Goal: Ask a question

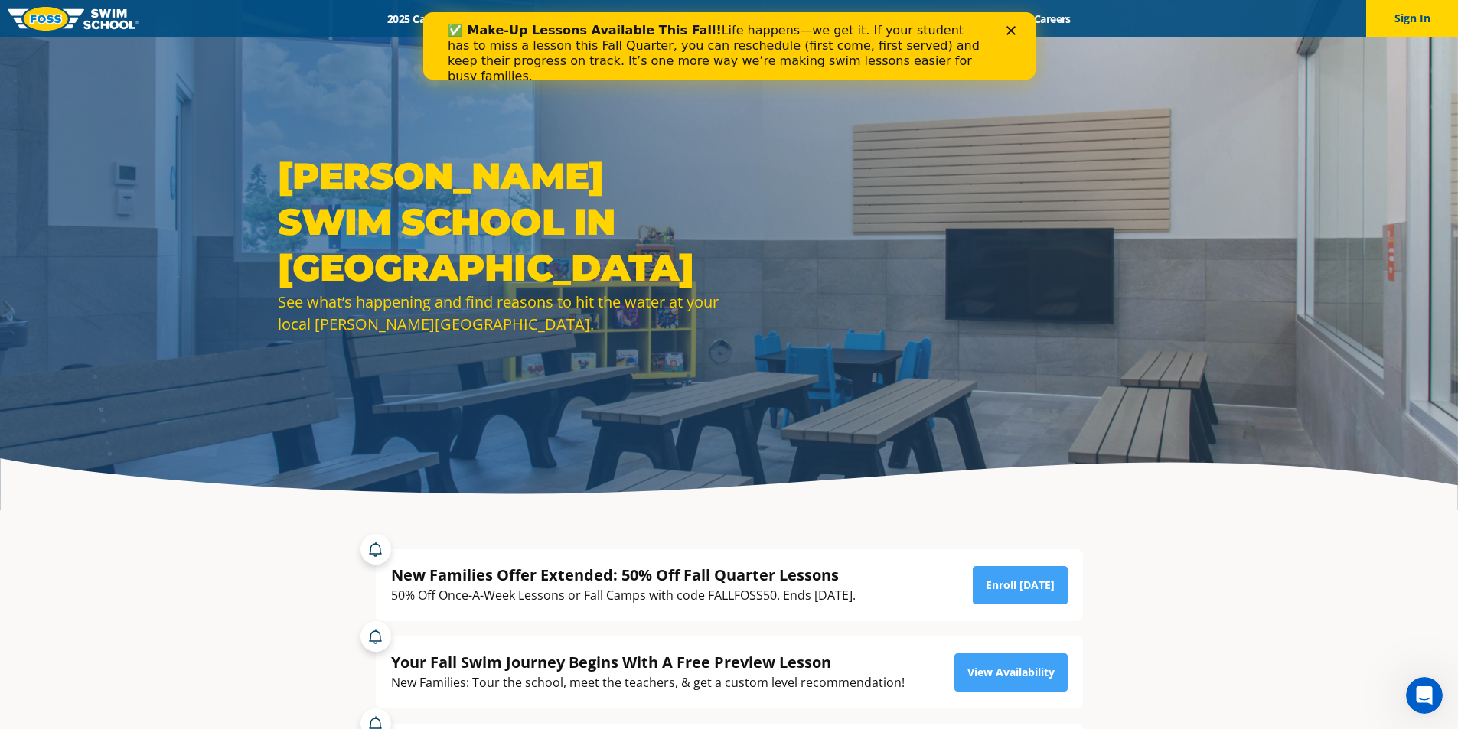
click at [1013, 31] on icon "Close" at bounding box center [1010, 30] width 9 height 9
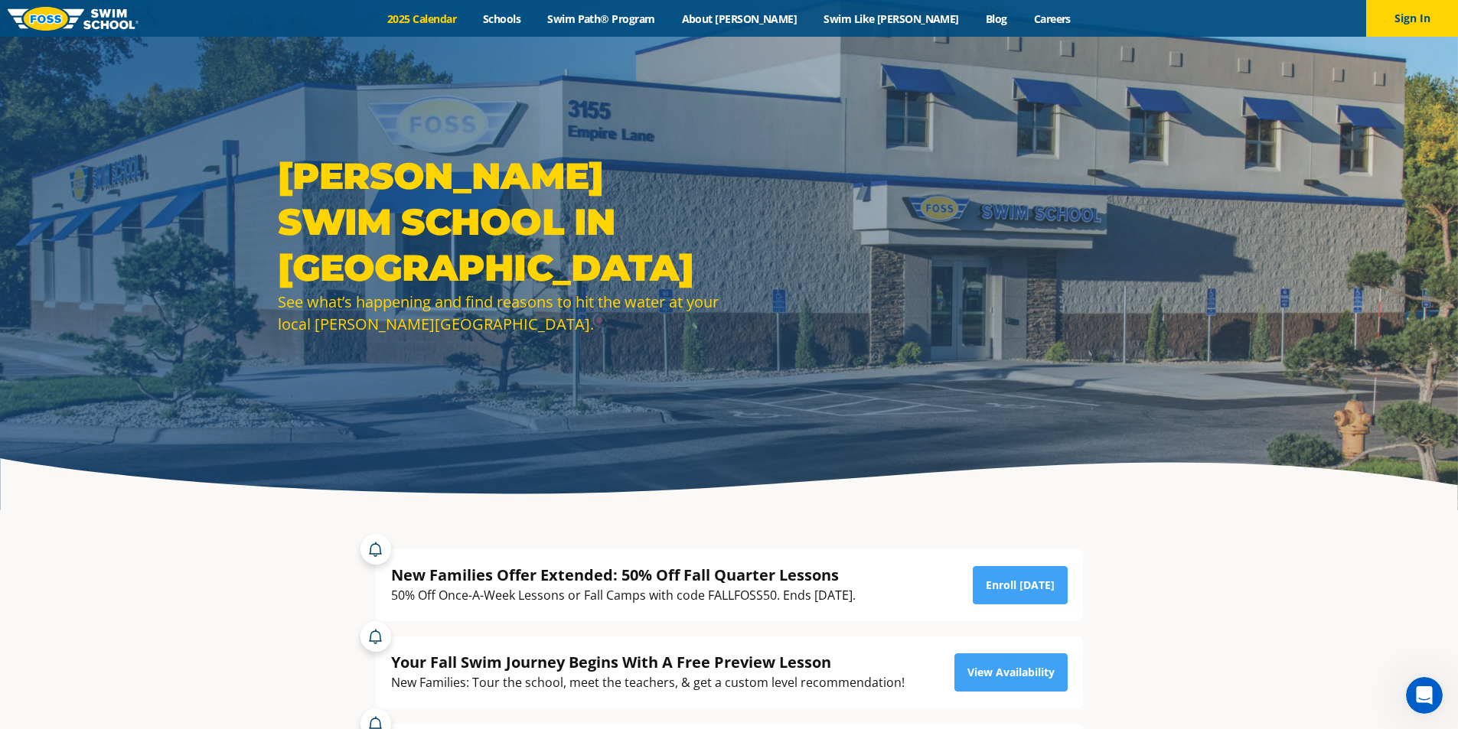
click at [470, 18] on link "2025 Calendar" at bounding box center [422, 18] width 96 height 15
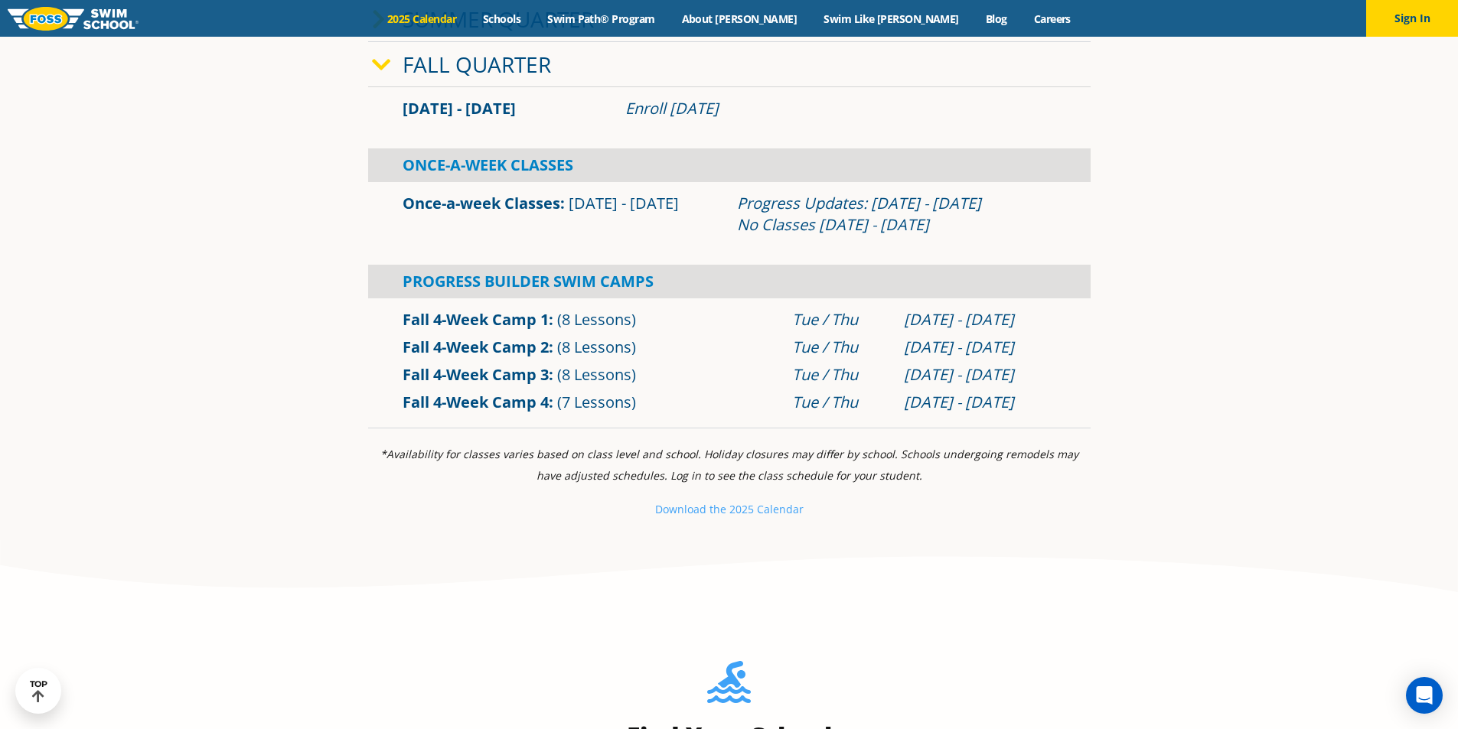
scroll to position [536, 0]
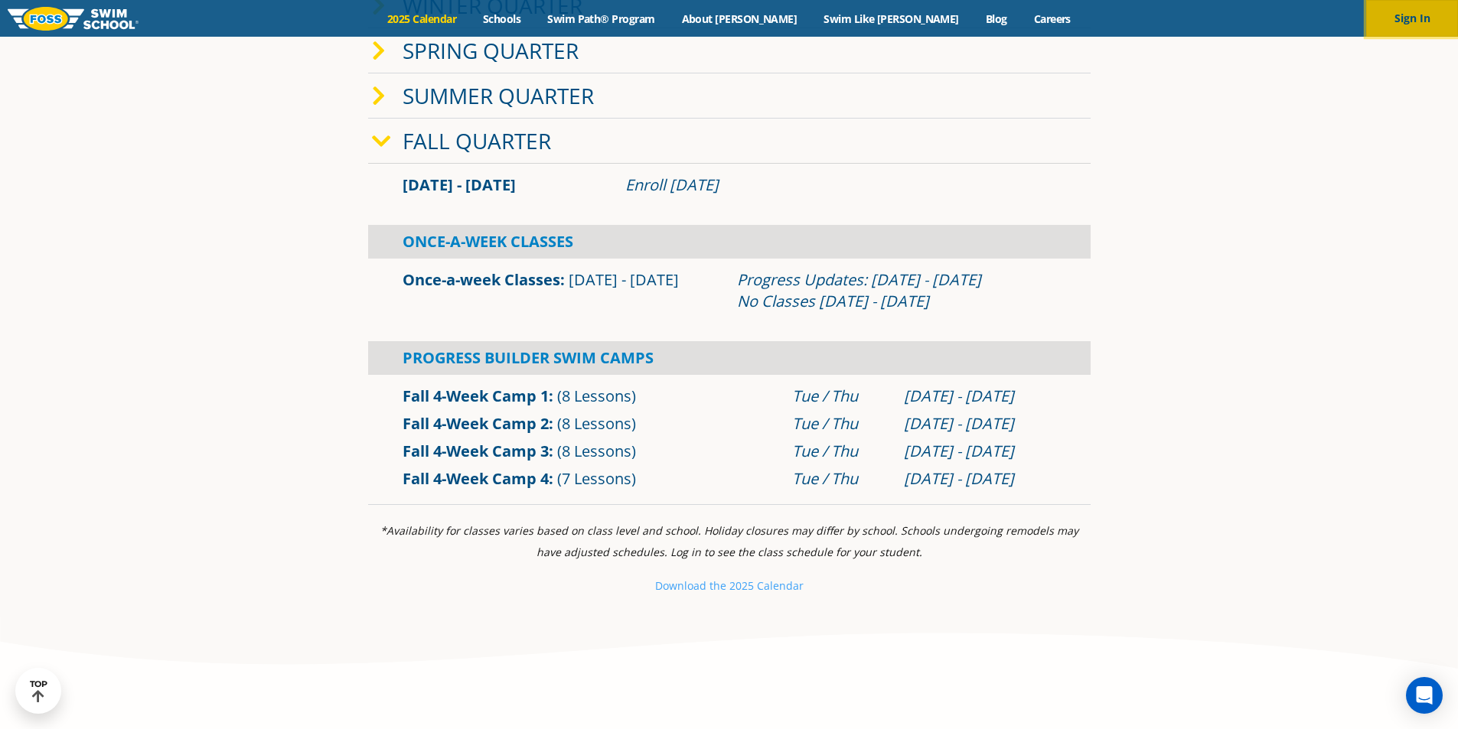
click at [1386, 8] on button "Sign In" at bounding box center [1412, 18] width 92 height 37
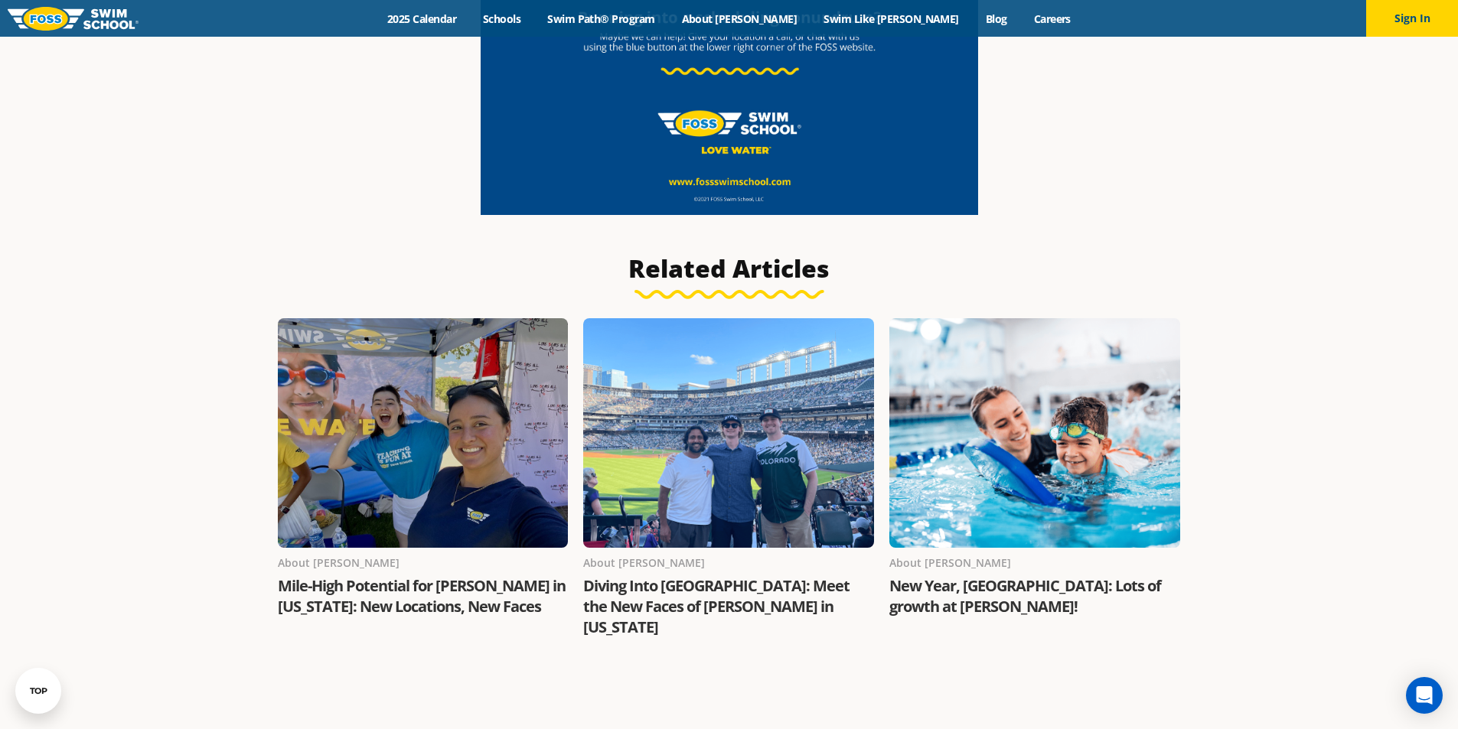
scroll to position [1531, 0]
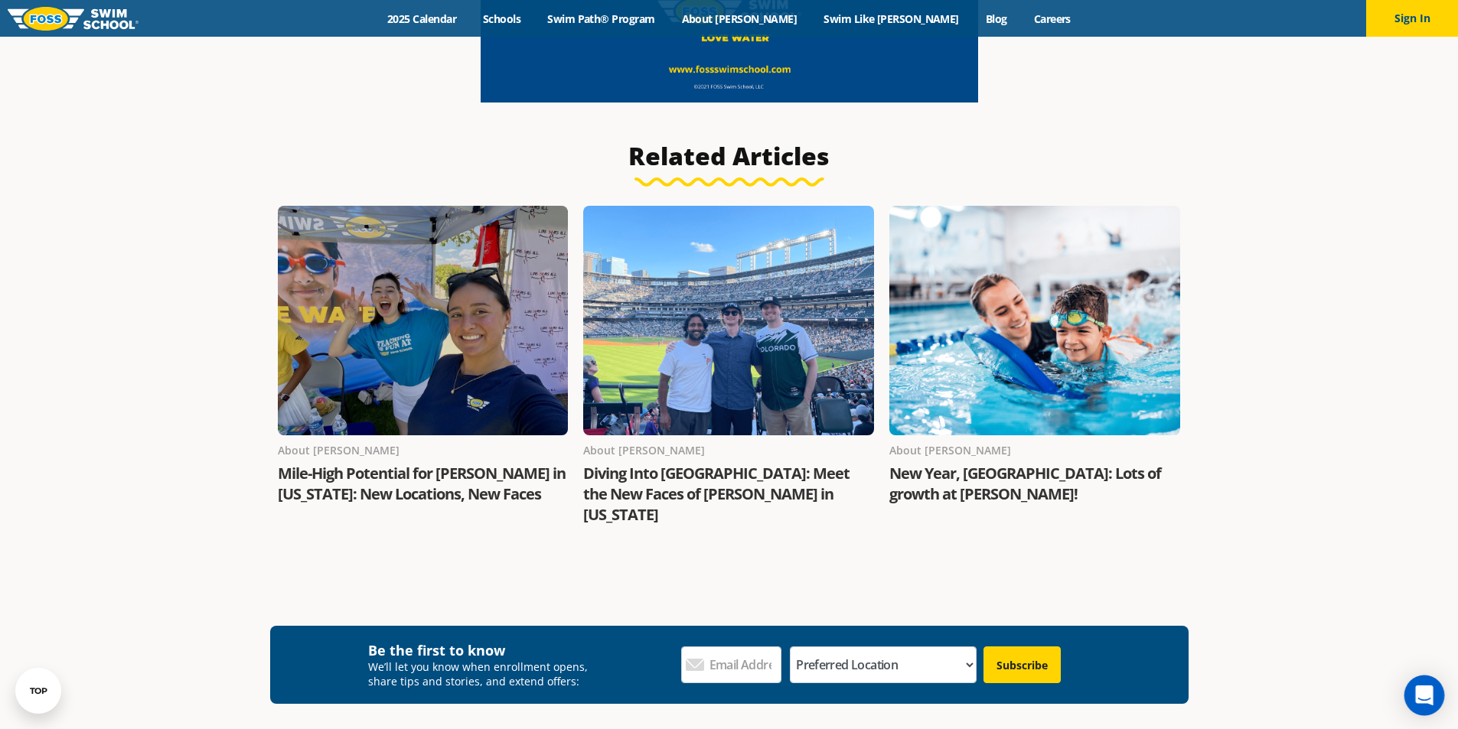
click at [1414, 696] on div "Open Intercom Messenger" at bounding box center [1424, 696] width 41 height 41
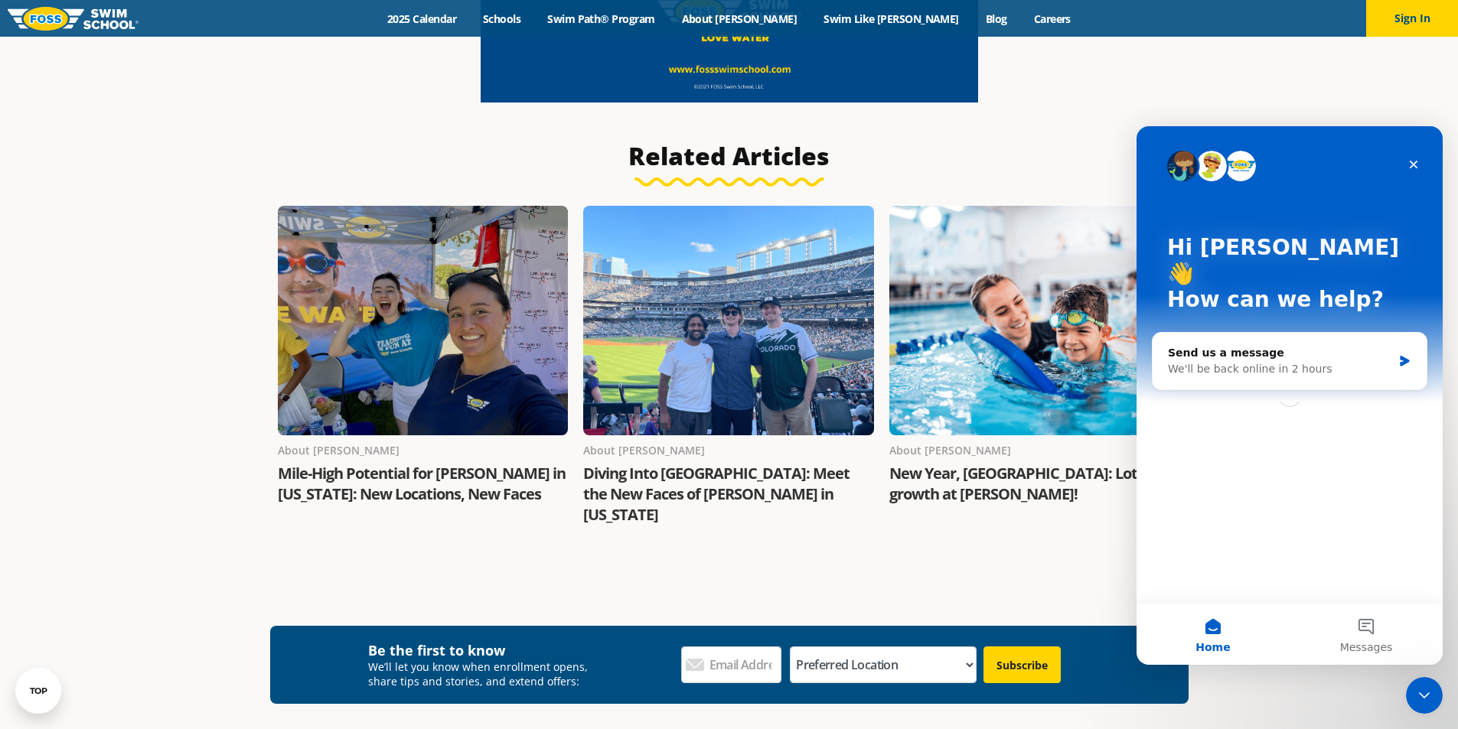
scroll to position [0, 0]
click at [1237, 361] on div "We'll be back online in 2 hours" at bounding box center [1280, 369] width 224 height 16
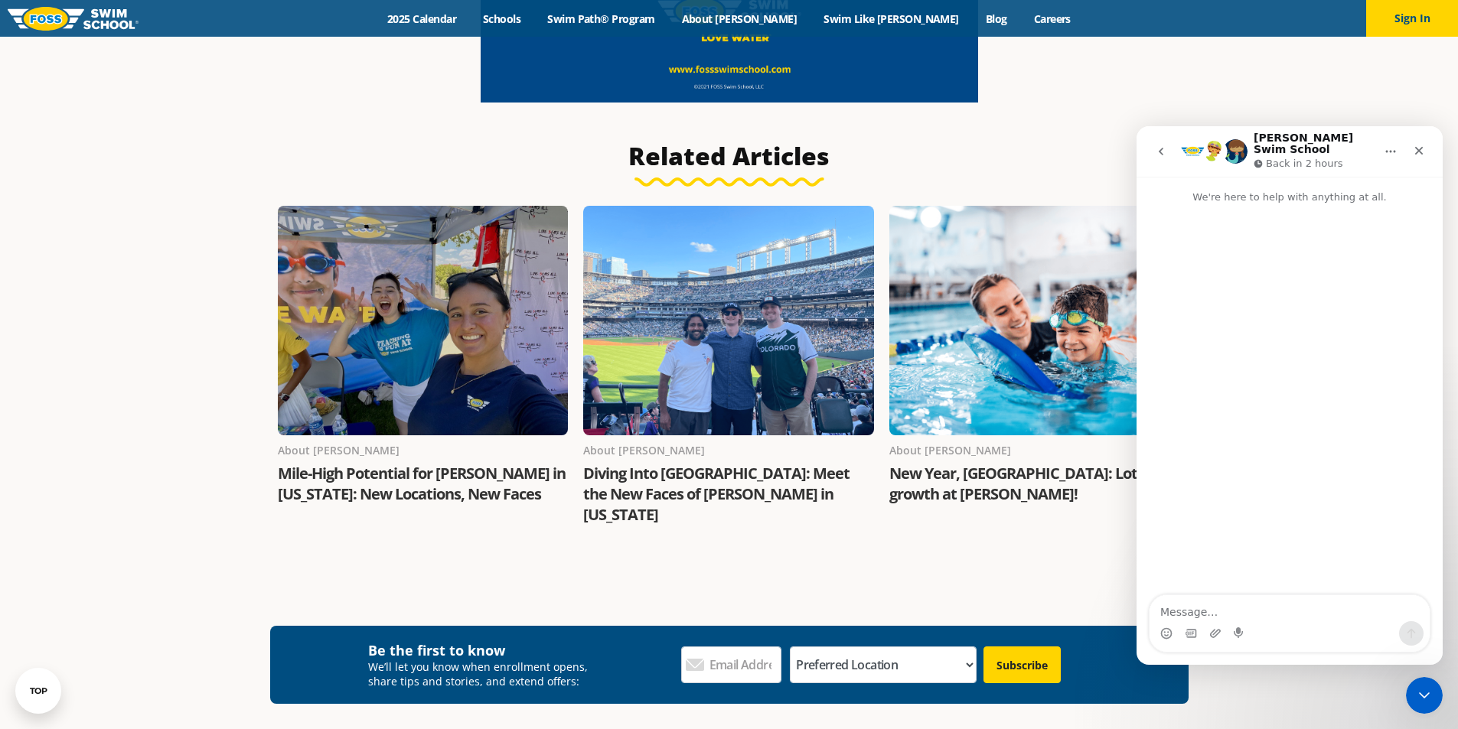
click at [1205, 605] on textarea "Message…" at bounding box center [1290, 608] width 280 height 26
type textarea "How do I set up a make up session ?"
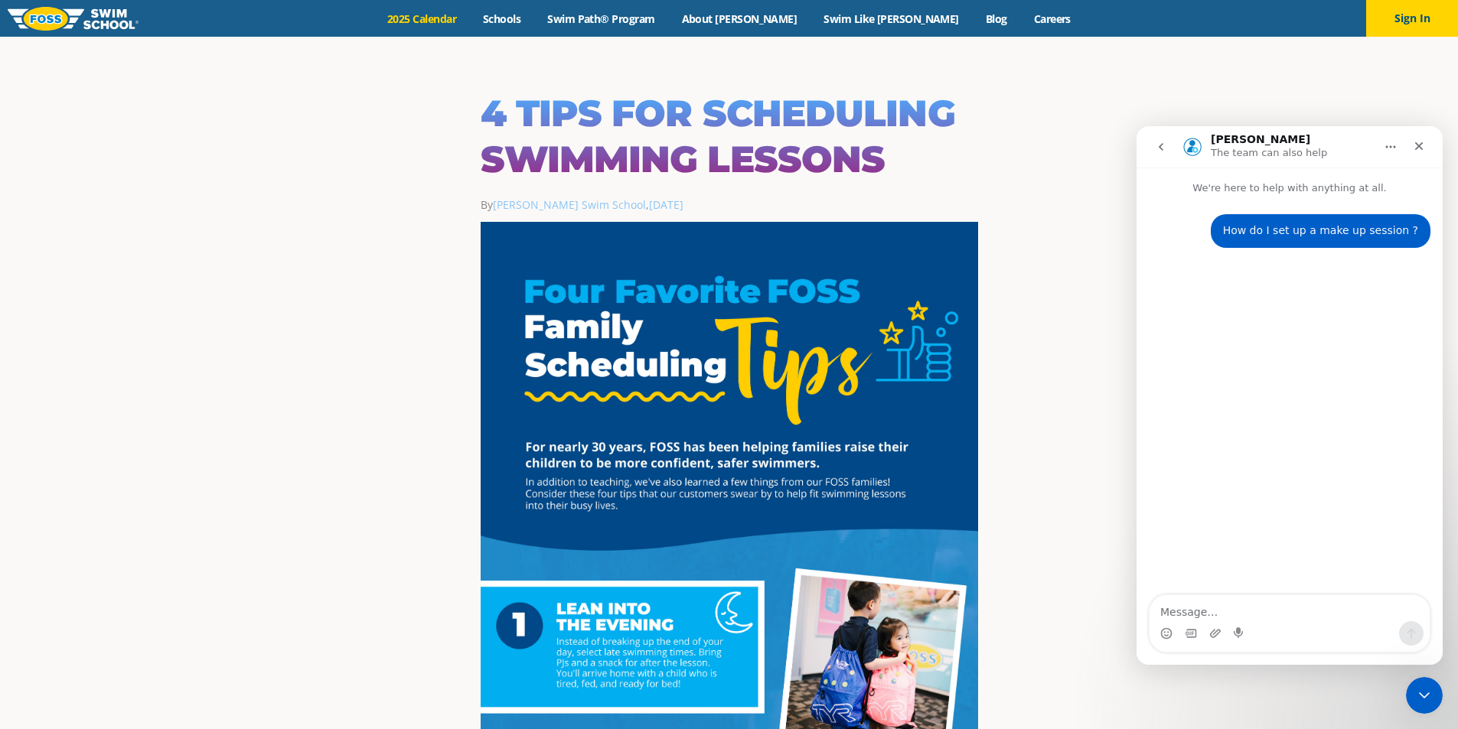
click at [462, 22] on link "2025 Calendar" at bounding box center [422, 18] width 96 height 15
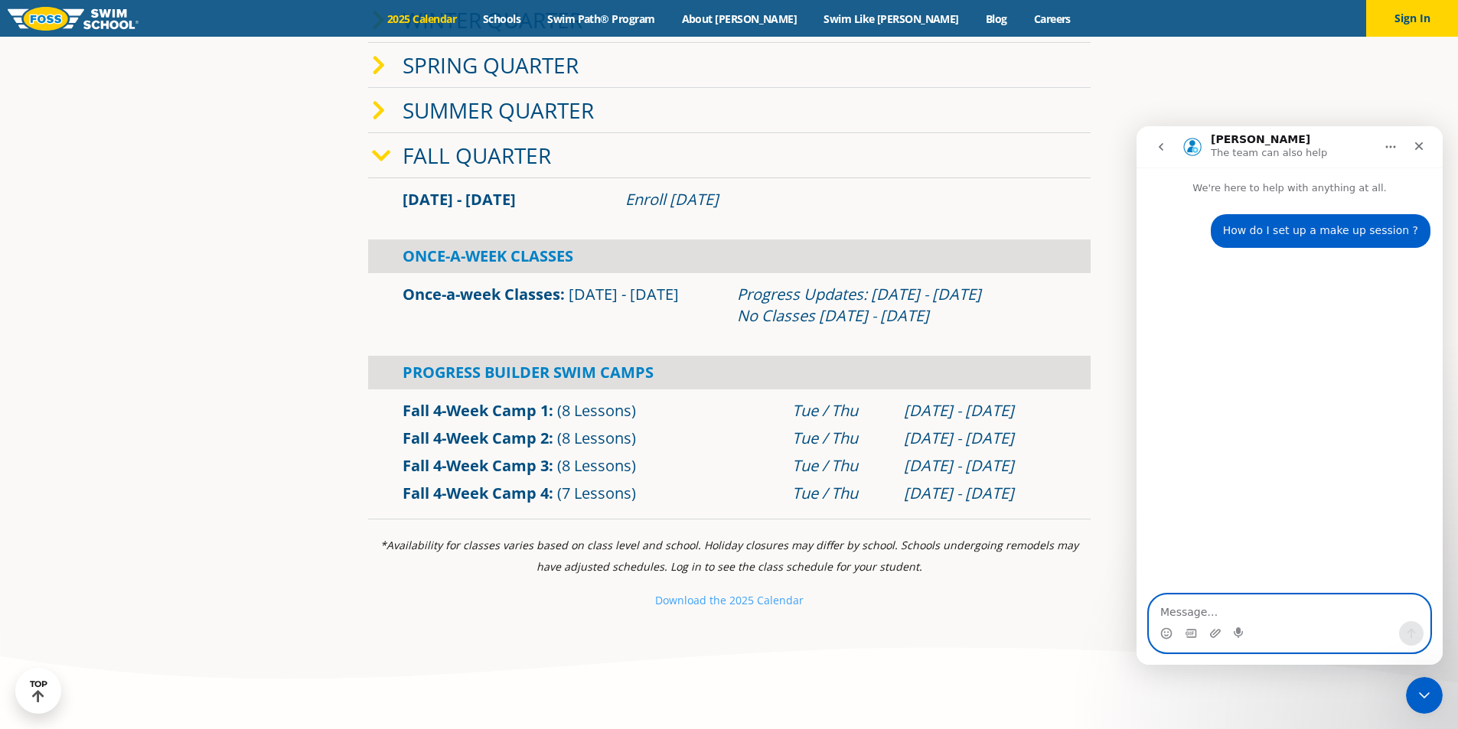
scroll to position [536, 0]
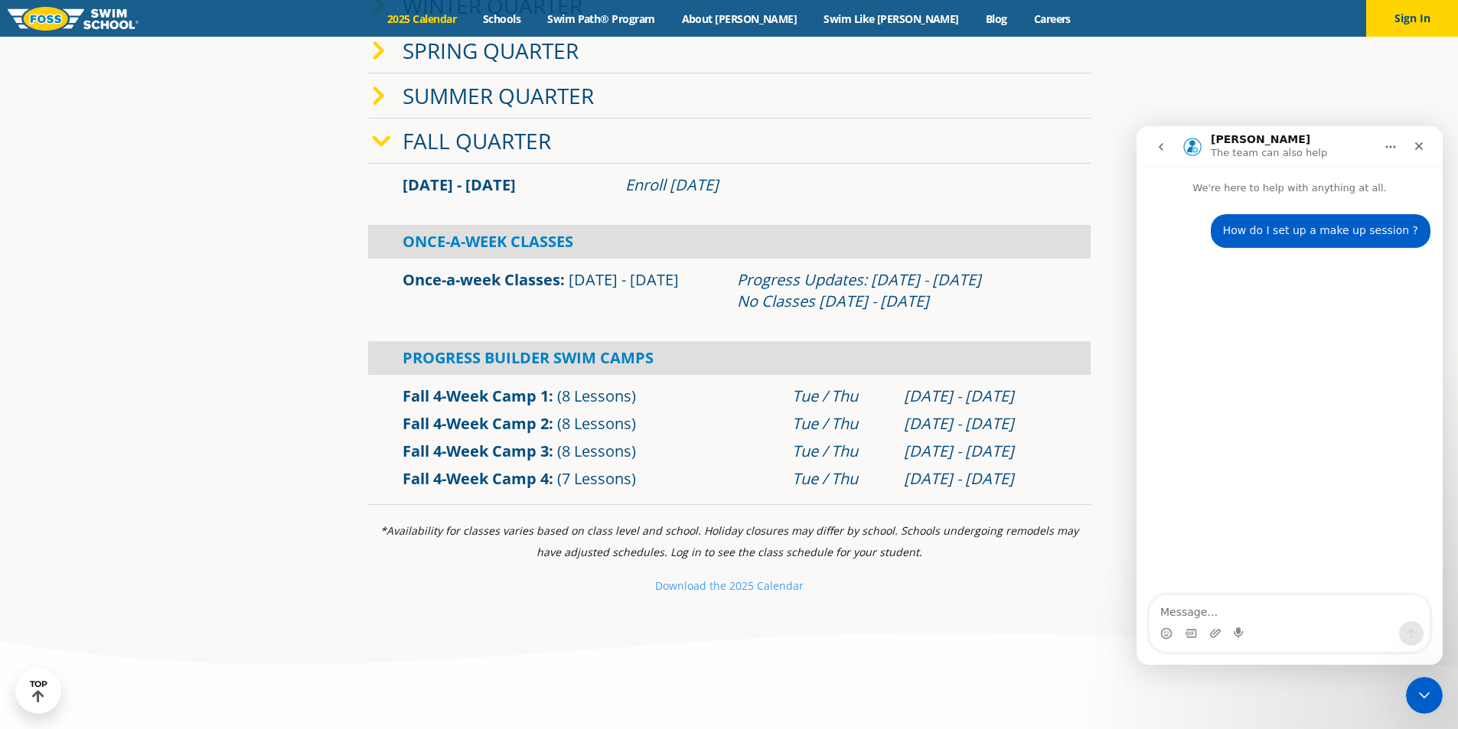
click at [521, 277] on link "Once-a-week Classes" at bounding box center [482, 279] width 158 height 21
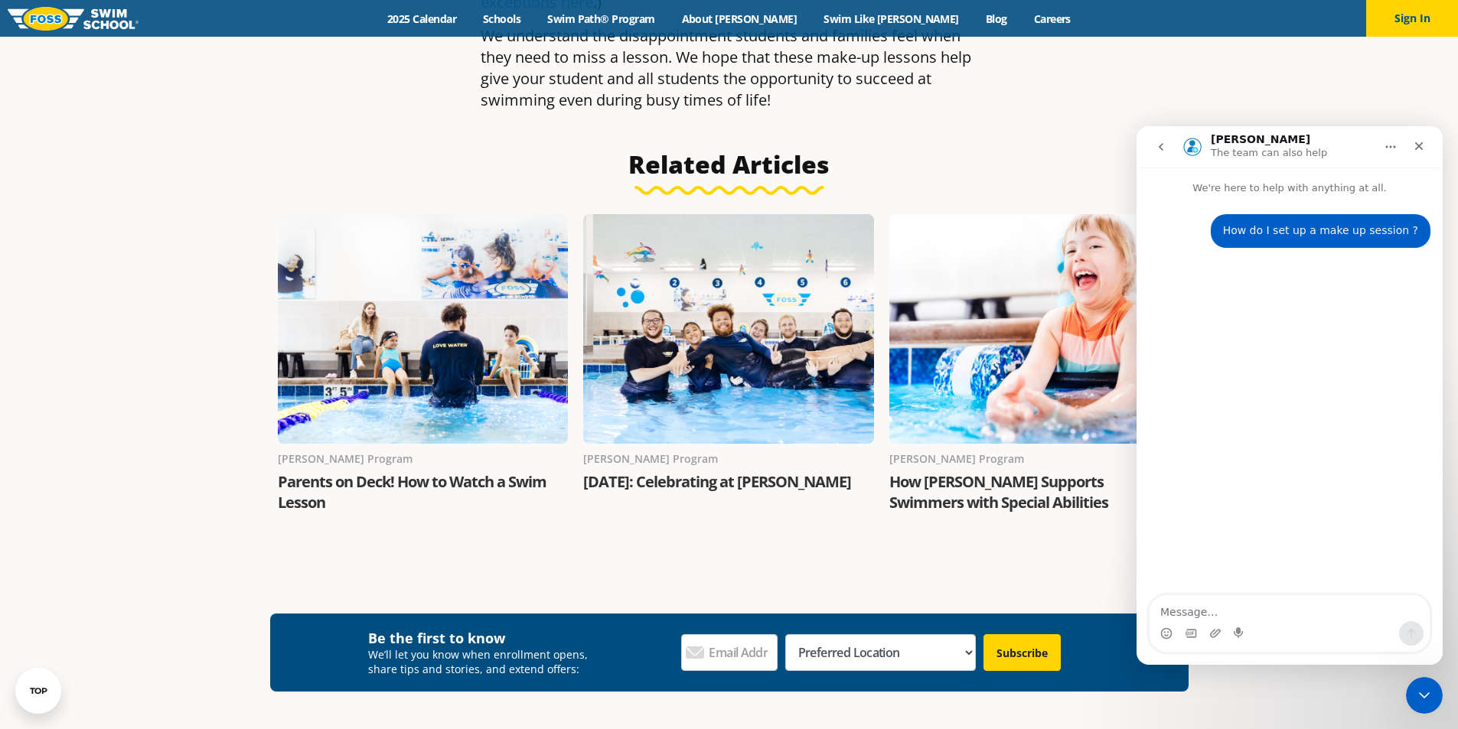
scroll to position [2526, 0]
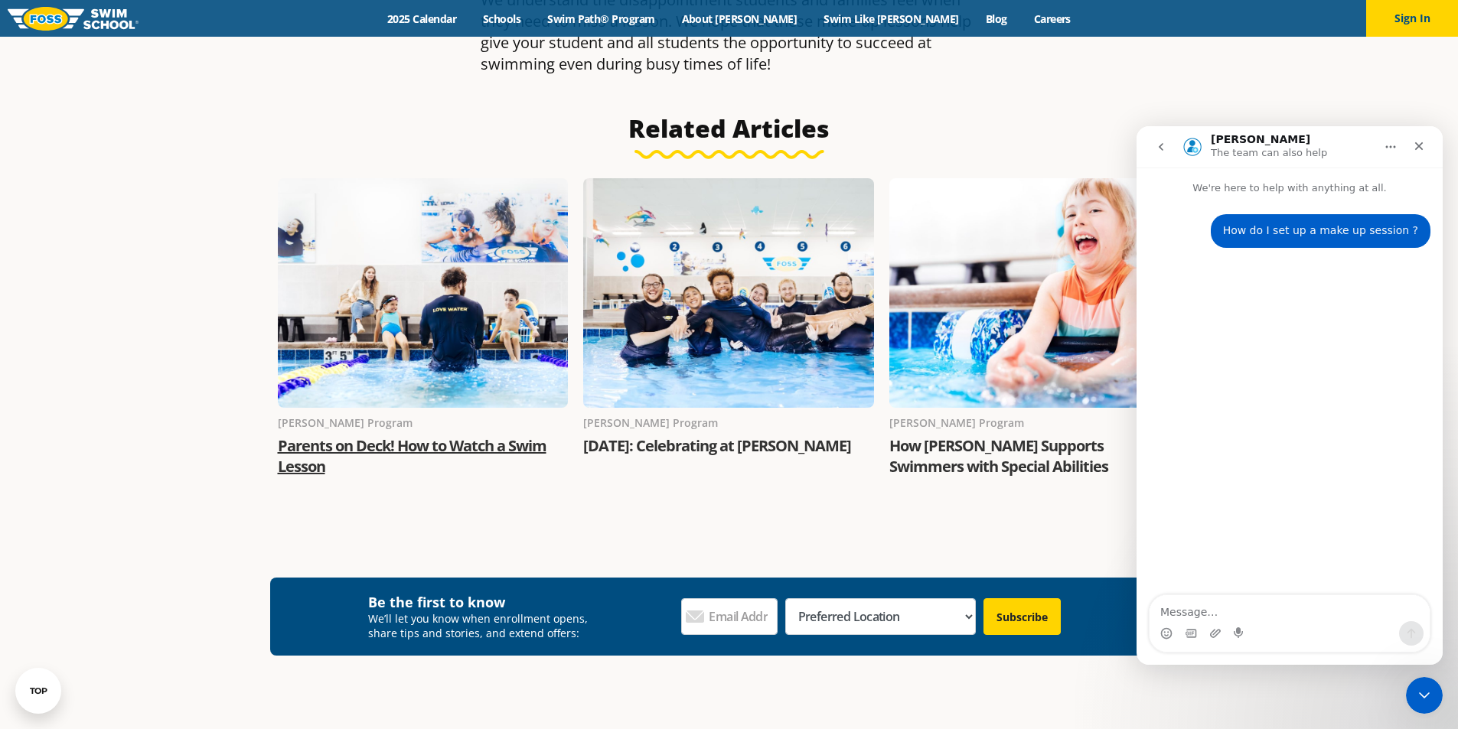
click at [367, 468] on link "Parents on Deck! How to Watch a Swim Lesson" at bounding box center [412, 455] width 269 height 41
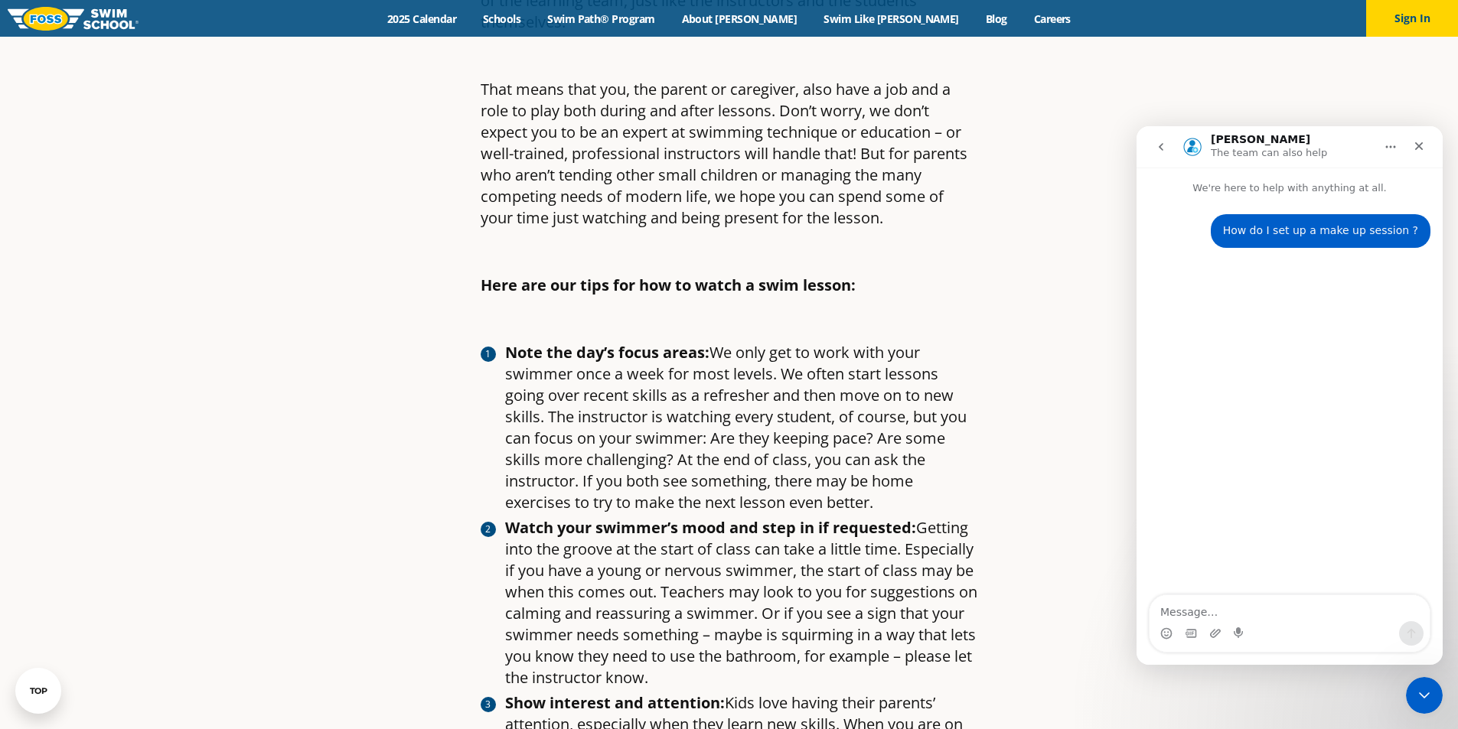
scroll to position [918, 0]
drag, startPoint x: 674, startPoint y: 266, endPoint x: 872, endPoint y: 272, distance: 199.1
click at [872, 274] on p "Here are our tips for how to watch a swim lesson:" at bounding box center [729, 284] width 497 height 21
click at [672, 274] on strong "Here are our tips for how to watch a swim lesson:" at bounding box center [668, 284] width 375 height 21
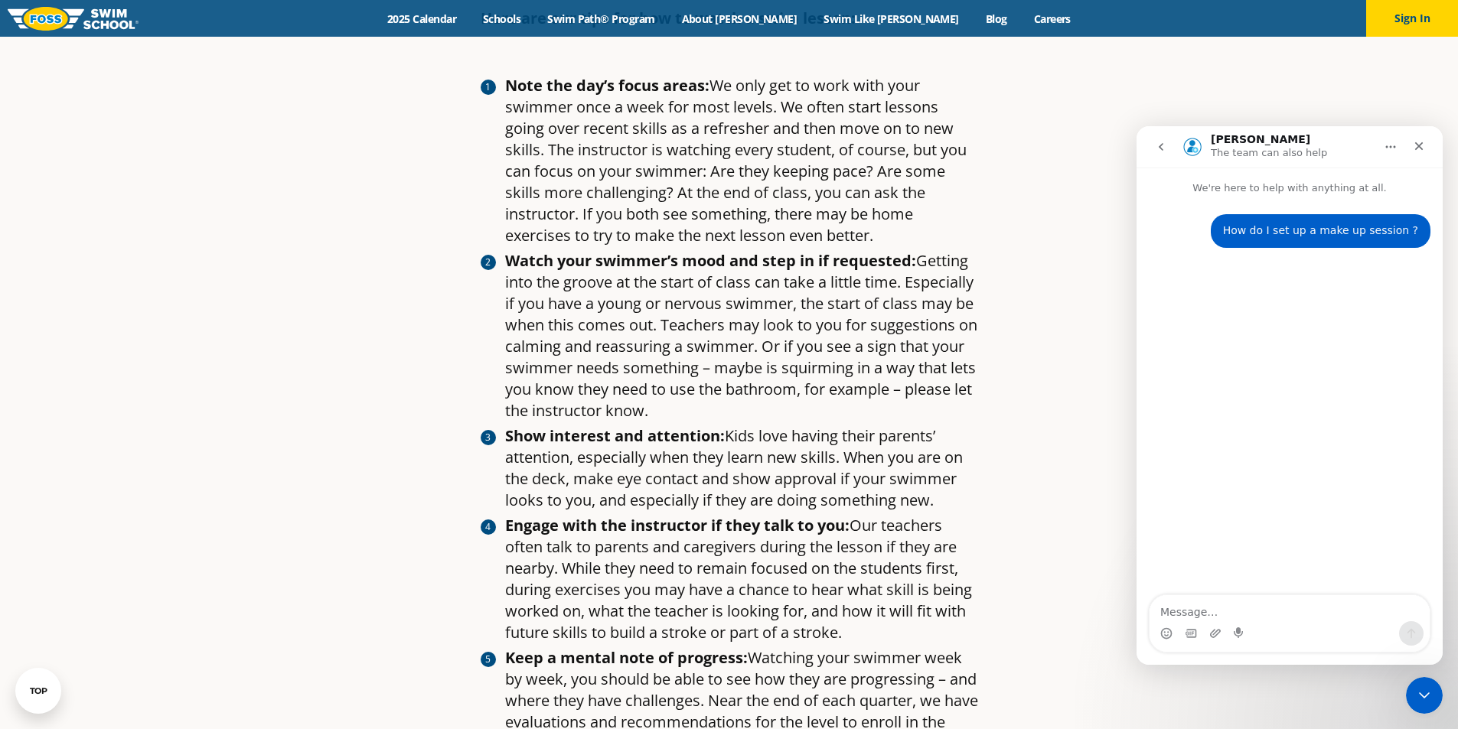
scroll to position [1148, 0]
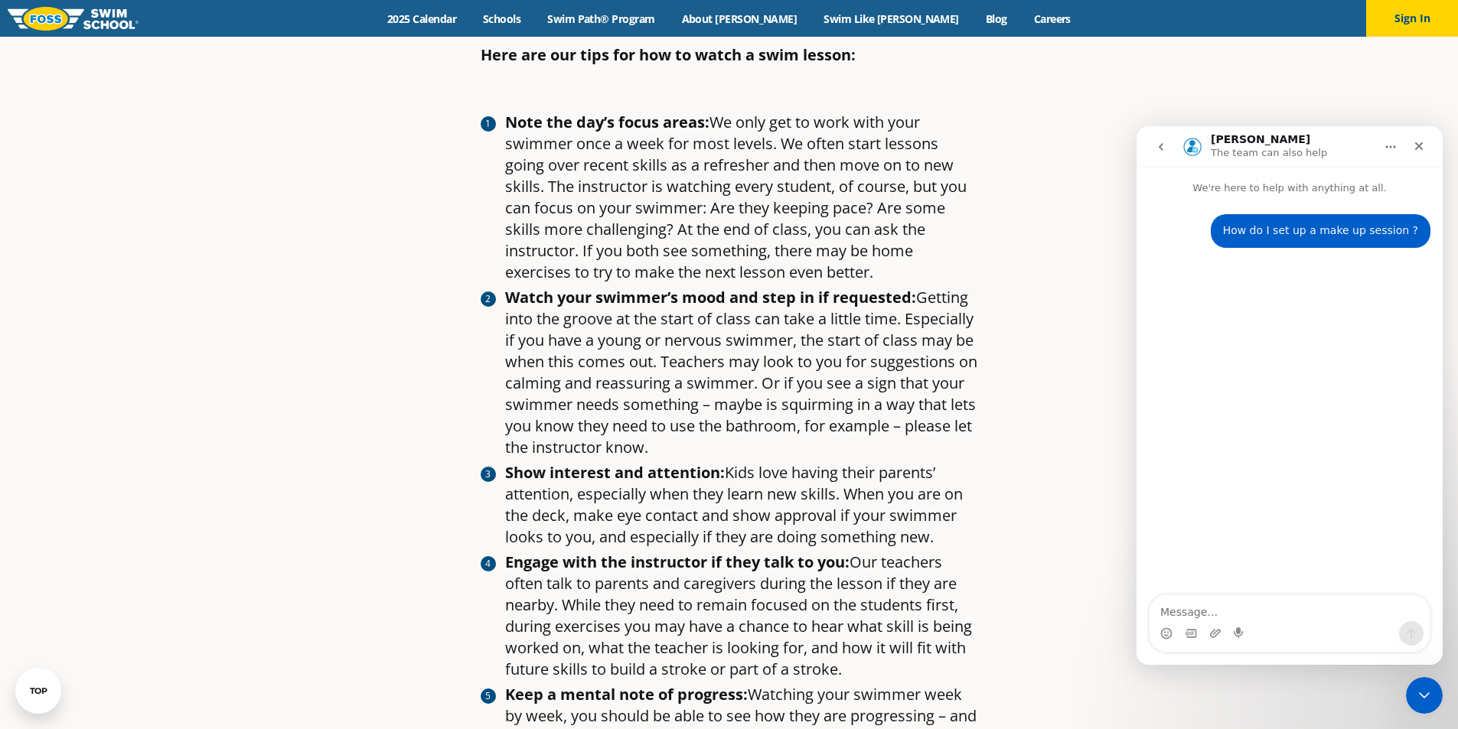
click at [999, 189] on article "Parents on Deck! How to Watch a Swim Lesson By Foss Swim School , September 8, …" at bounding box center [729, 124] width 903 height 2365
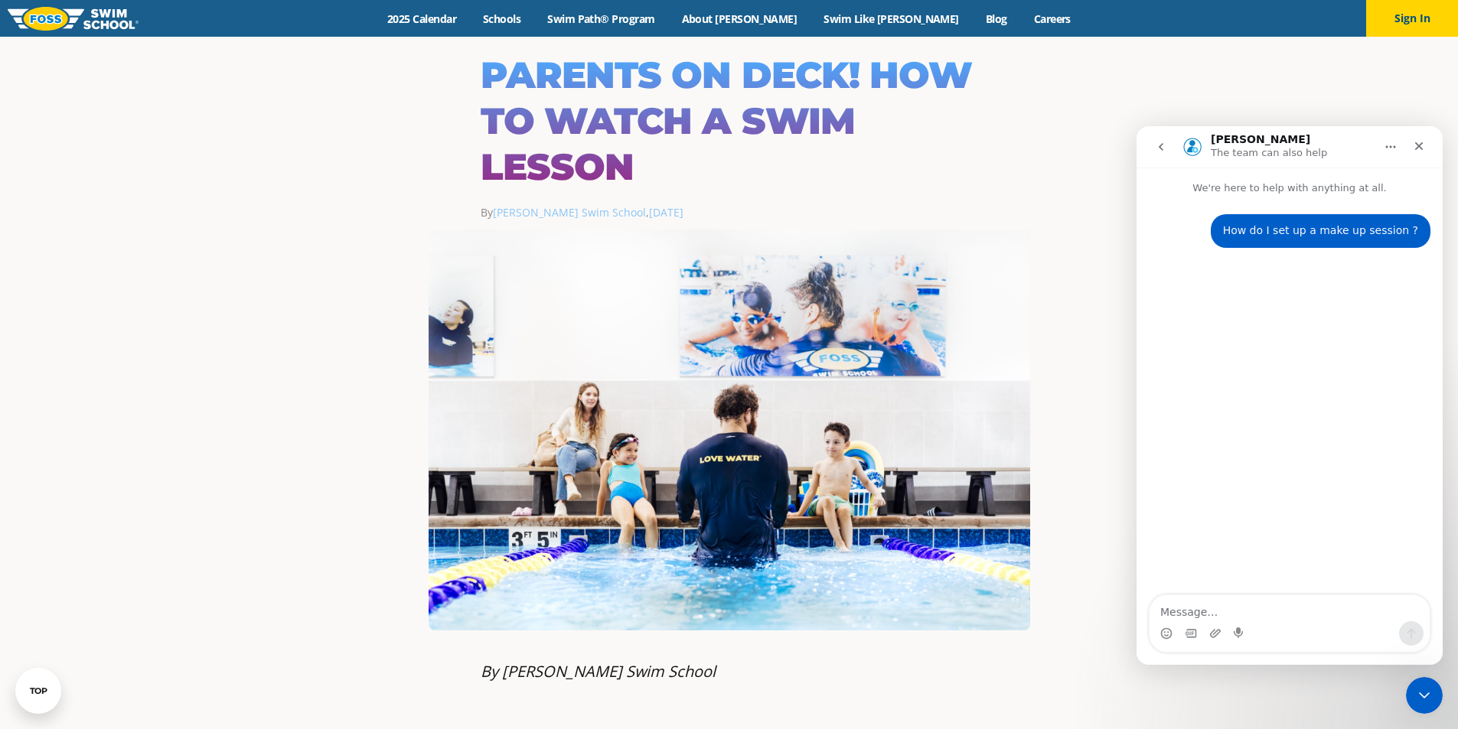
scroll to position [0, 0]
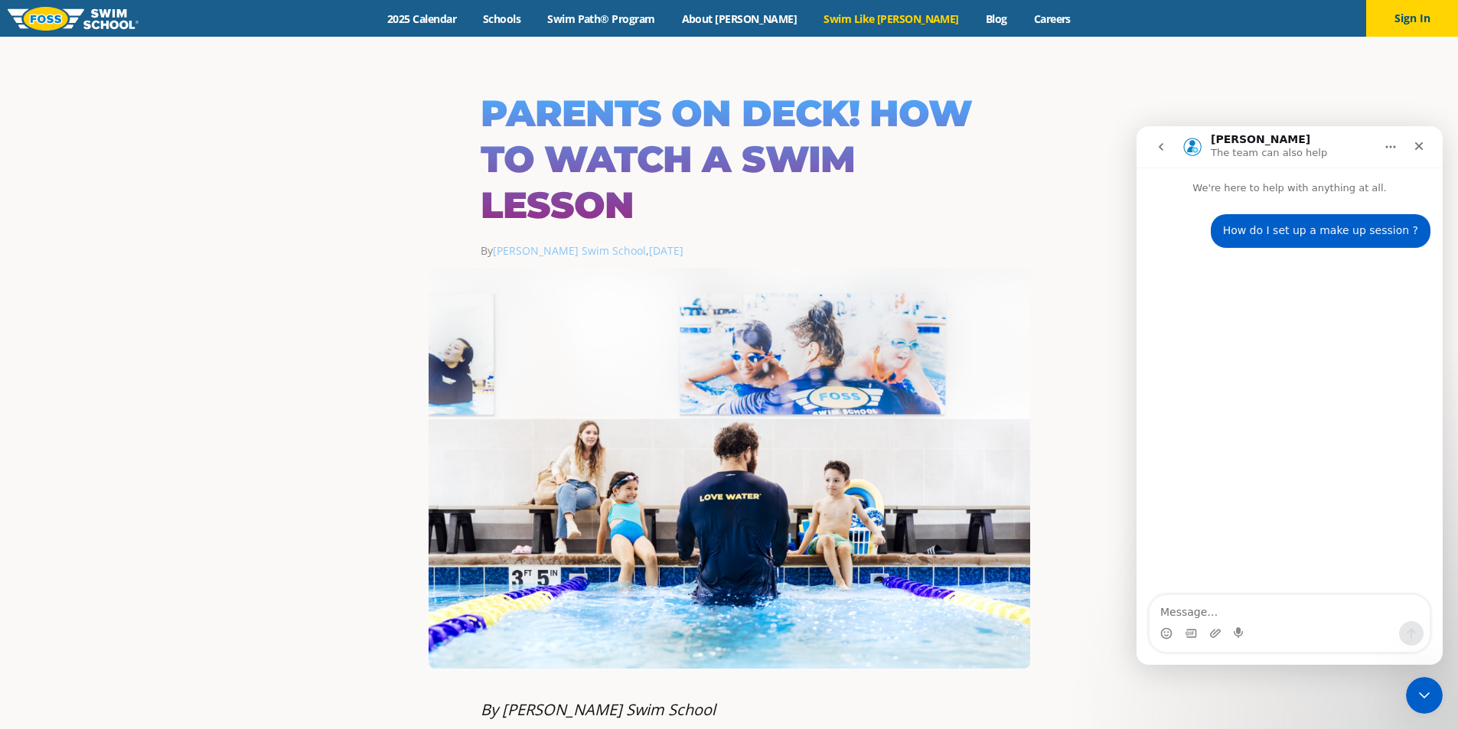
click at [851, 17] on link "Swim Like [PERSON_NAME]" at bounding box center [891, 18] width 162 height 15
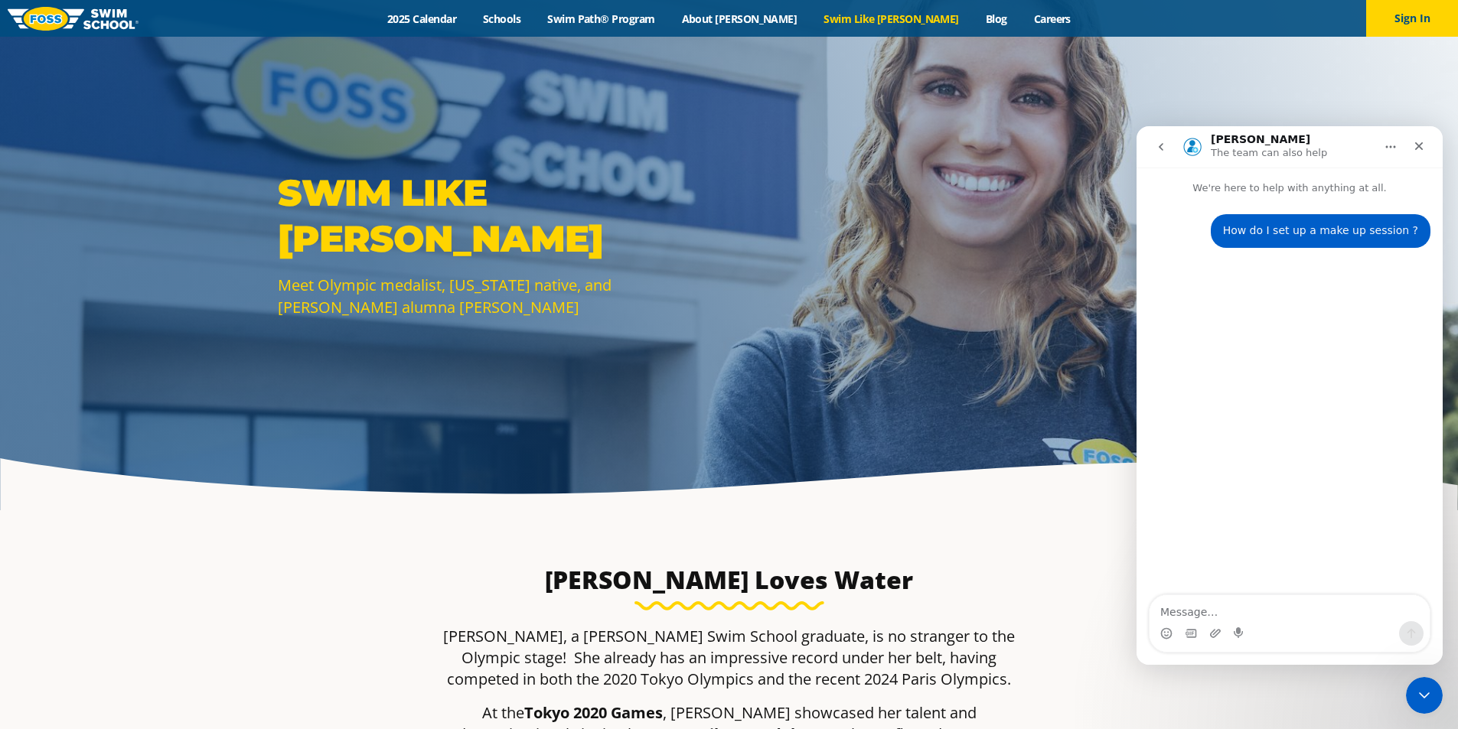
click at [1303, 238] on div "How do I set up a make up session ?" at bounding box center [1320, 230] width 195 height 15
click at [1259, 614] on textarea "Message…" at bounding box center [1290, 608] width 280 height 26
